Goal: Check status: Check status

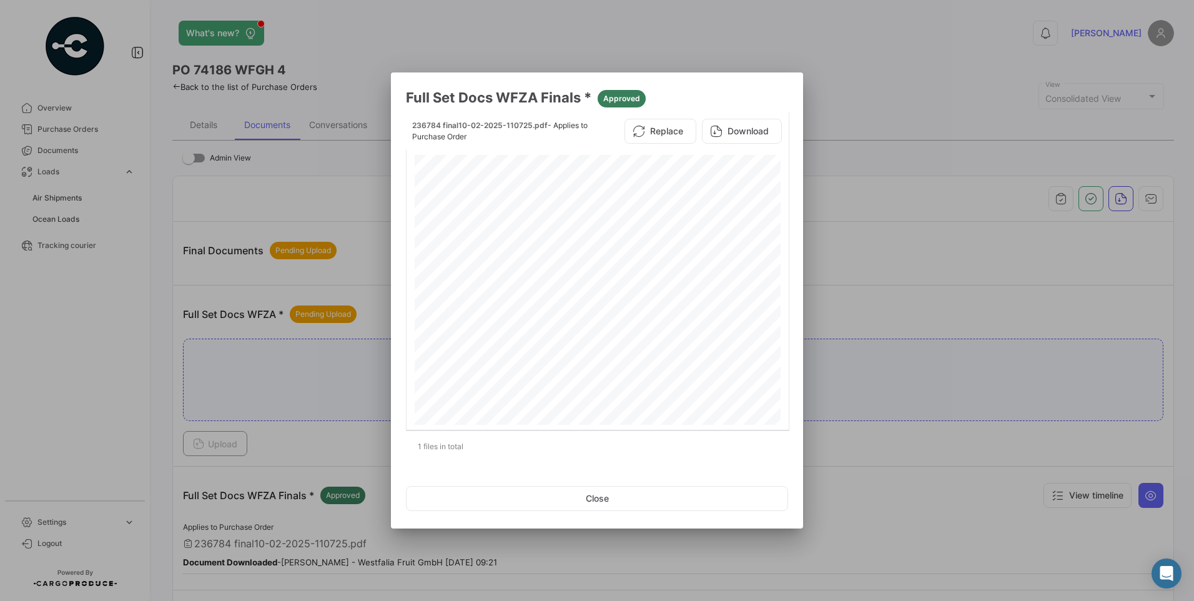
scroll to position [312, 0]
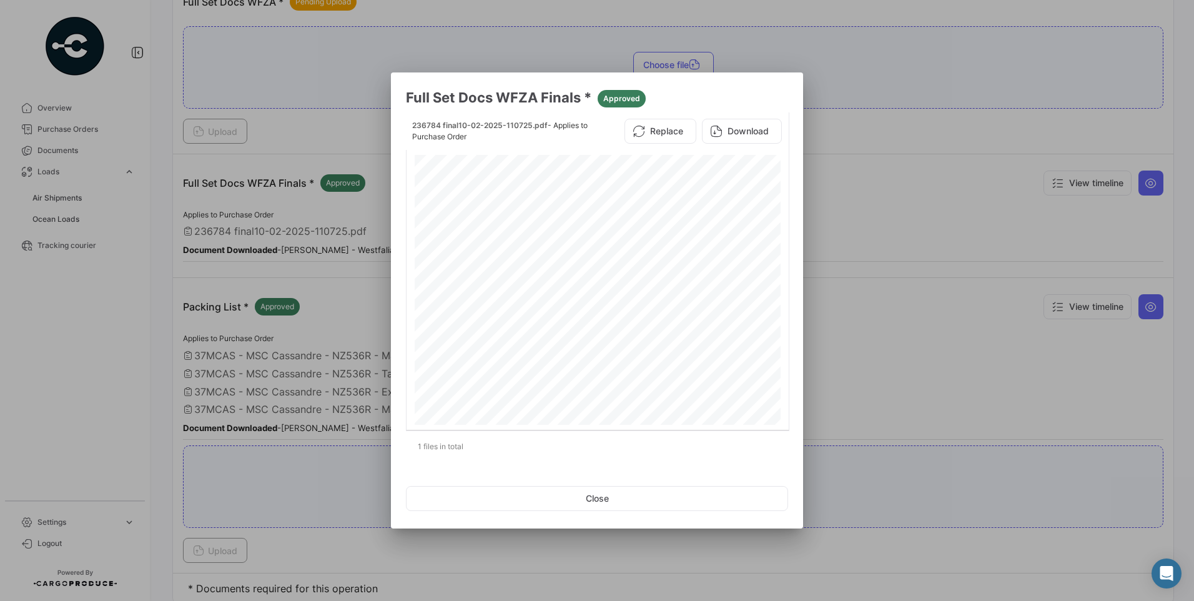
click at [963, 62] on div at bounding box center [597, 300] width 1194 height 601
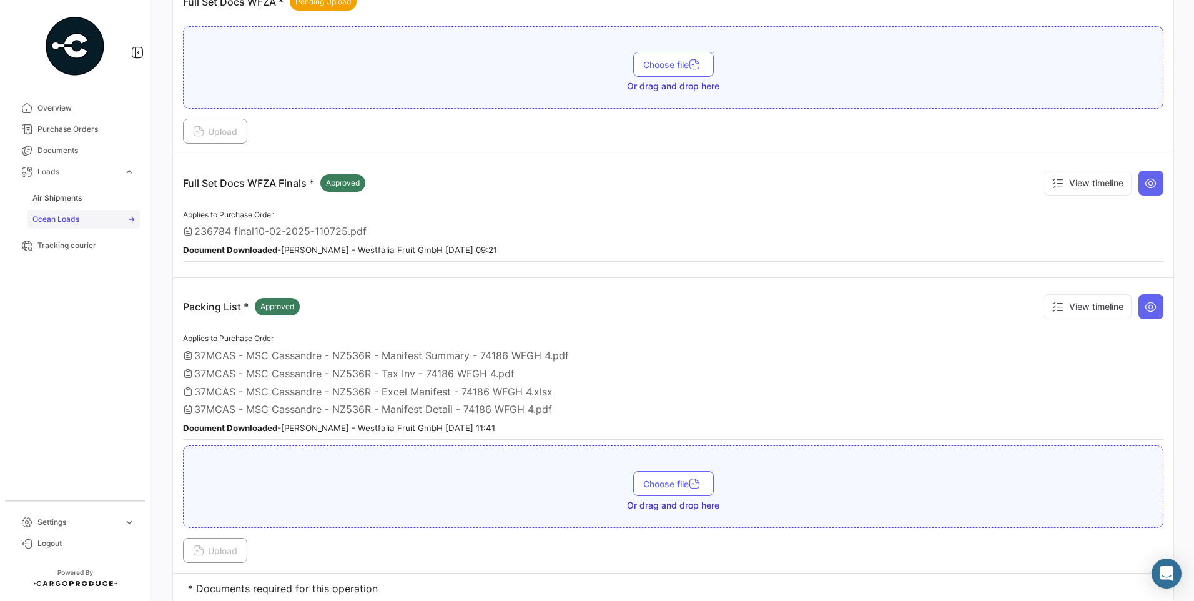
click at [84, 219] on link "Ocean Loads" at bounding box center [83, 219] width 112 height 19
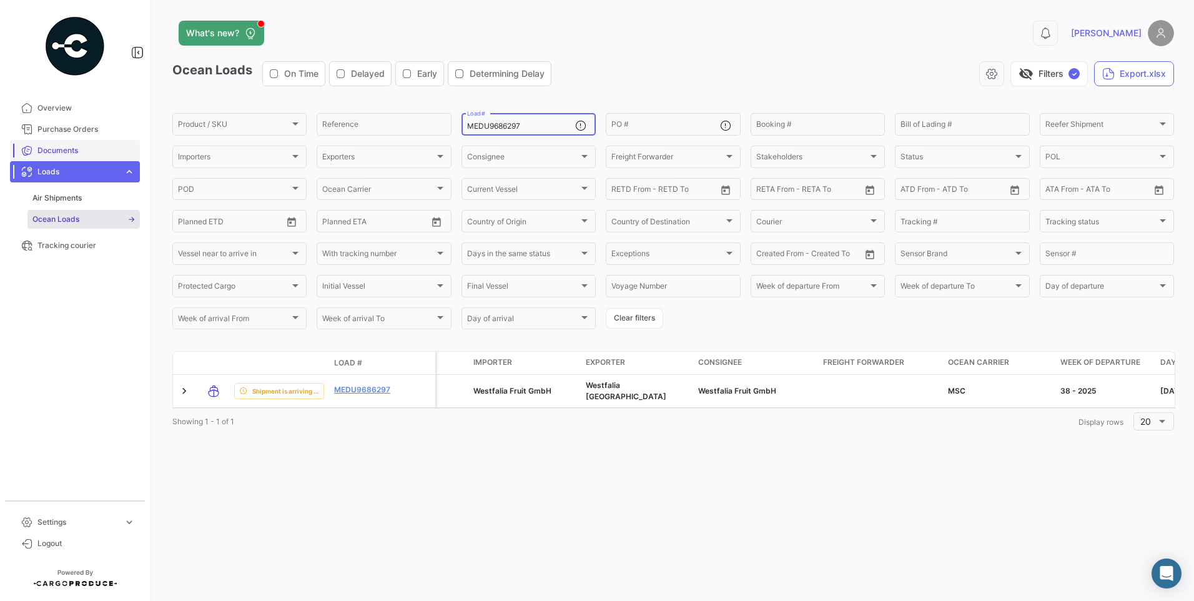
drag, startPoint x: 481, startPoint y: 132, endPoint x: 121, endPoint y: 149, distance: 360.7
click at [121, 149] on mat-sidenav-container "Overview Purchase Orders Documents Loads expand_more Air Shipments Ocean Loads …" at bounding box center [597, 300] width 1194 height 601
paste input "SDU9724455"
type input "MSDU9724455"
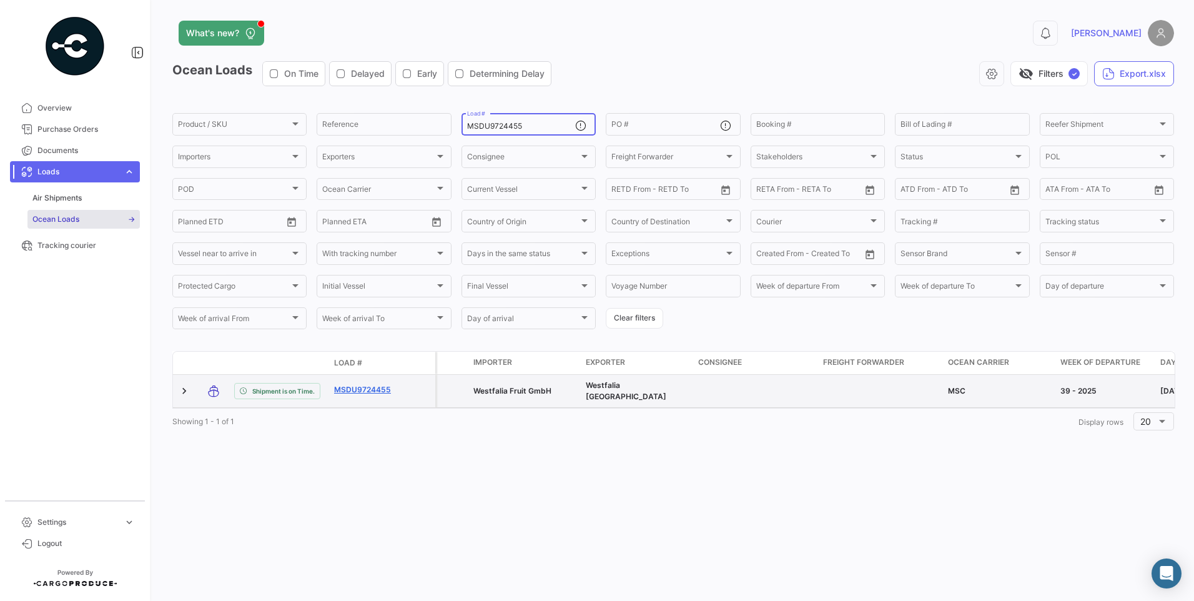
click at [368, 386] on link "MSDU9724455" at bounding box center [366, 389] width 65 height 11
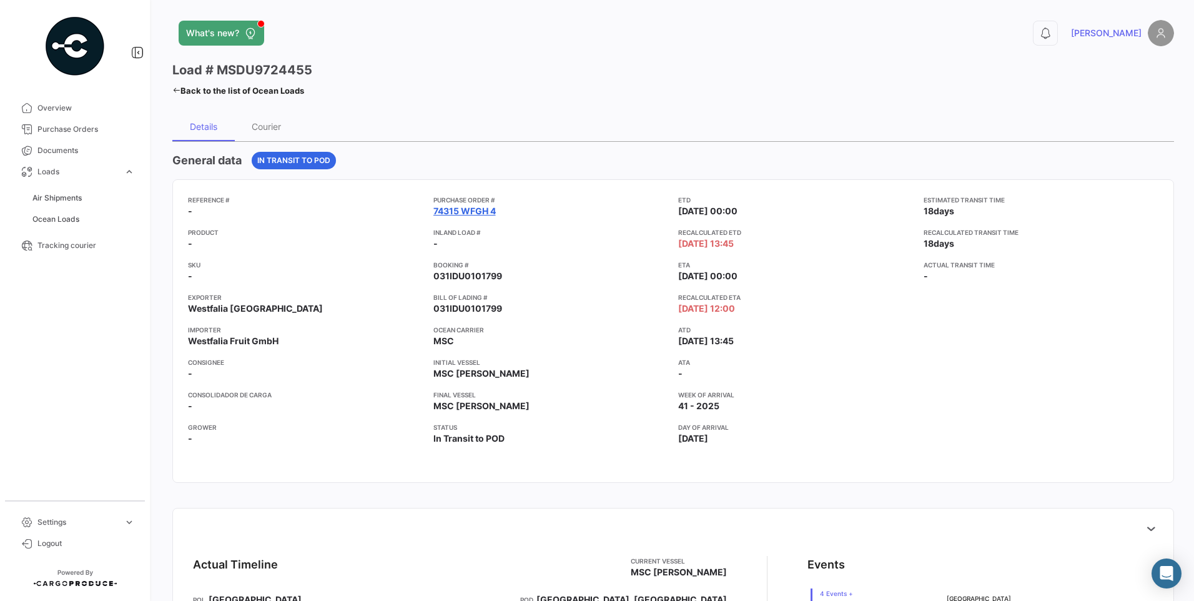
click at [465, 211] on link "74315 WFGH 4" at bounding box center [464, 211] width 62 height 12
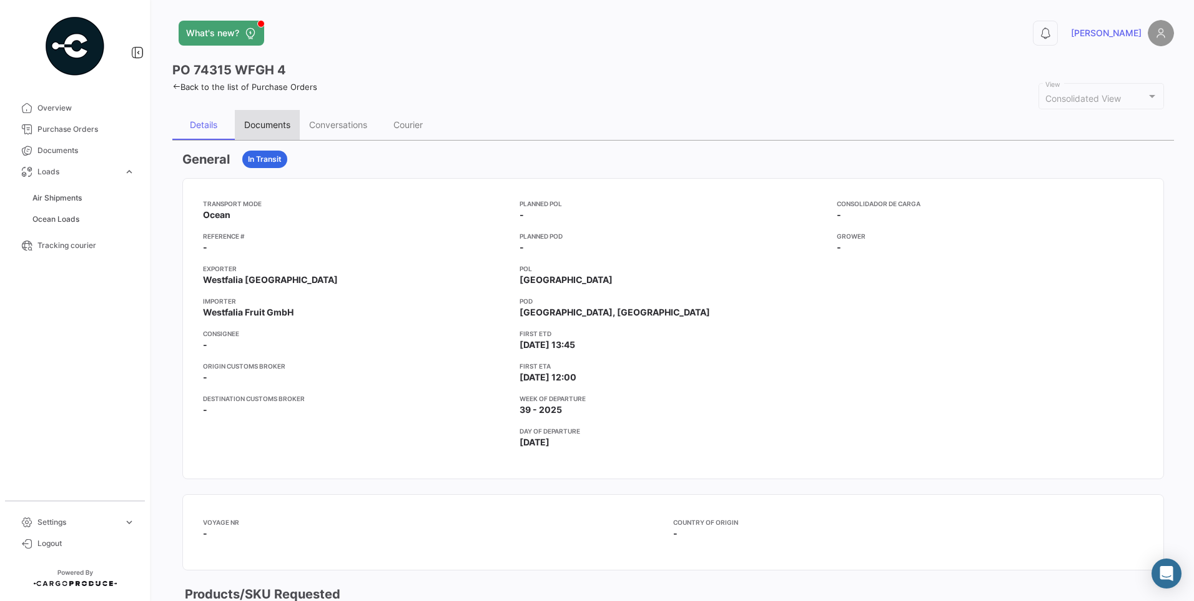
click at [266, 131] on div "Documents" at bounding box center [267, 125] width 65 height 30
